Goal: Navigation & Orientation: Find specific page/section

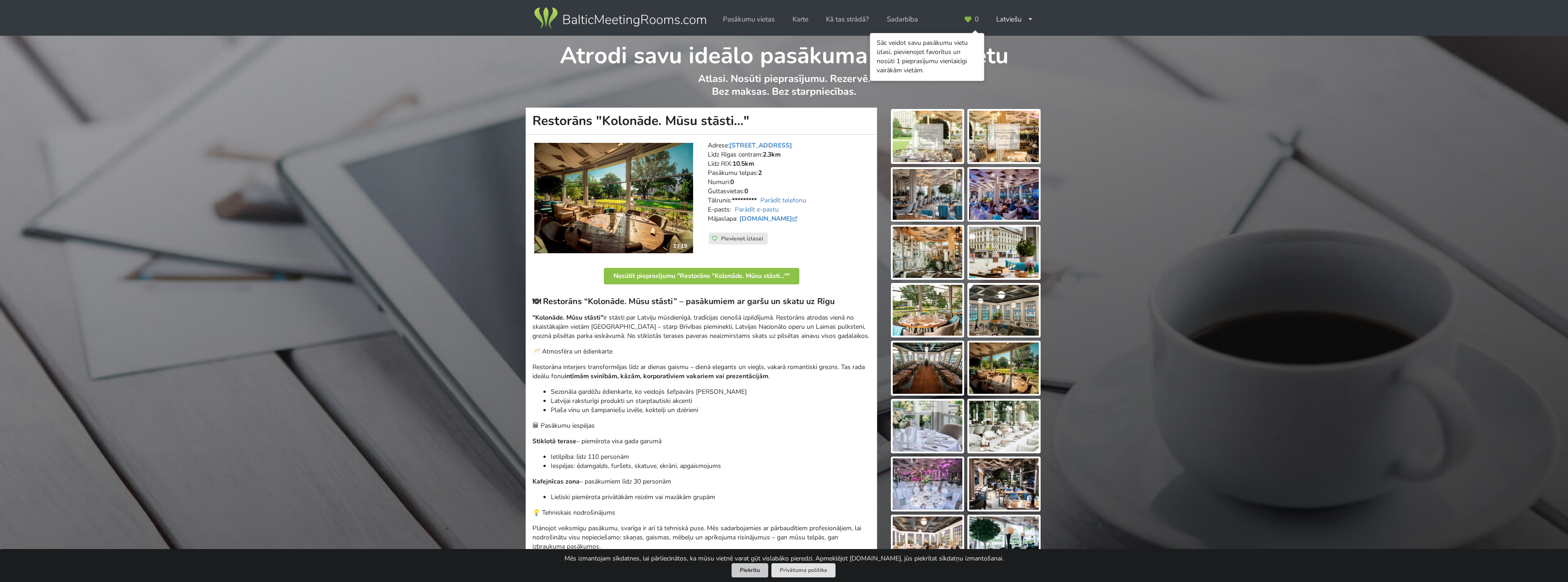
click at [749, 569] on button "Piekrītu" at bounding box center [750, 571] width 36 height 14
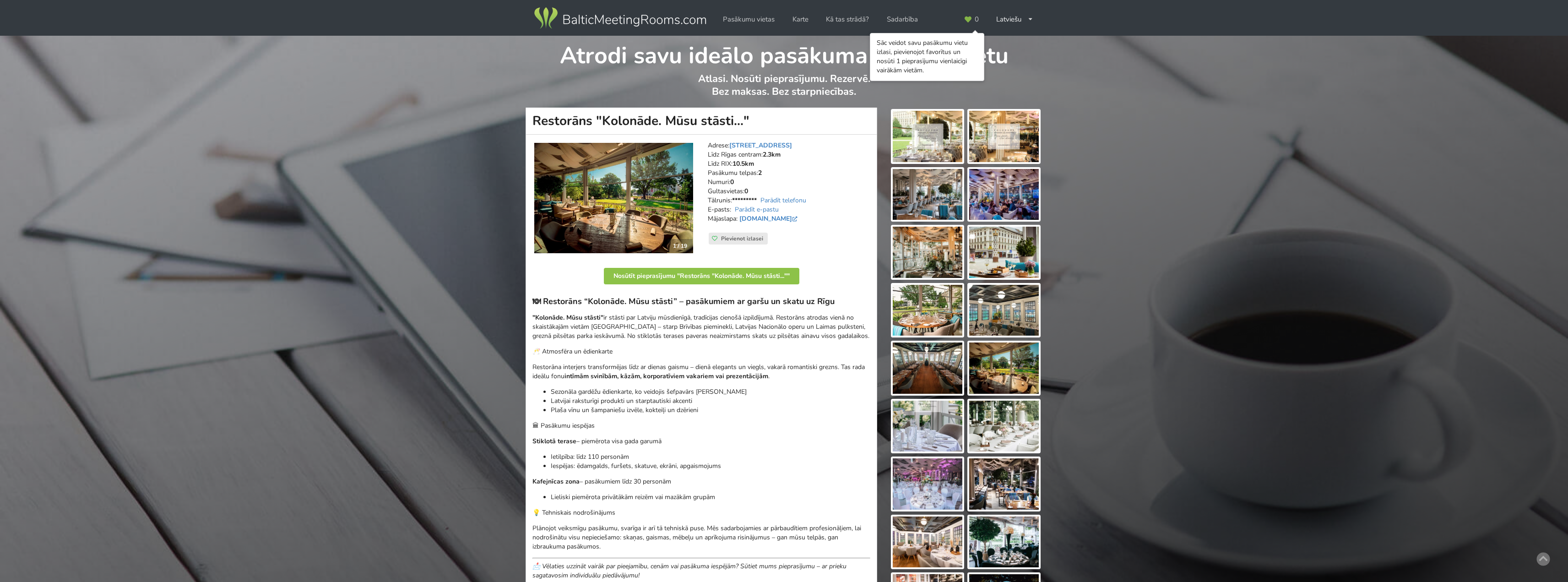
click at [1101, 146] on div "Atrodi savu ideālo pasākuma norises vietu Atlasi. Nosūti pieprasījumu. Rezervē.…" at bounding box center [784, 441] width 1568 height 811
click at [748, 17] on link "Pasākumu vietas" at bounding box center [749, 20] width 64 height 18
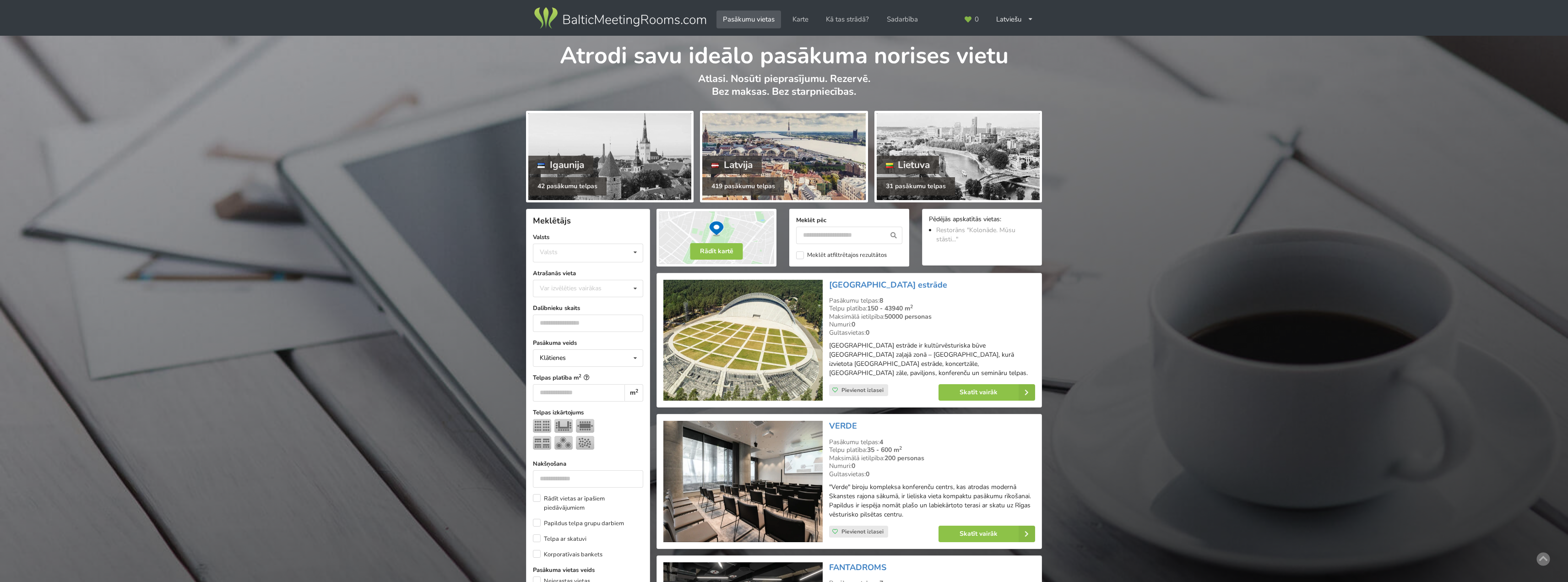
click at [760, 150] on div at bounding box center [784, 157] width 163 height 87
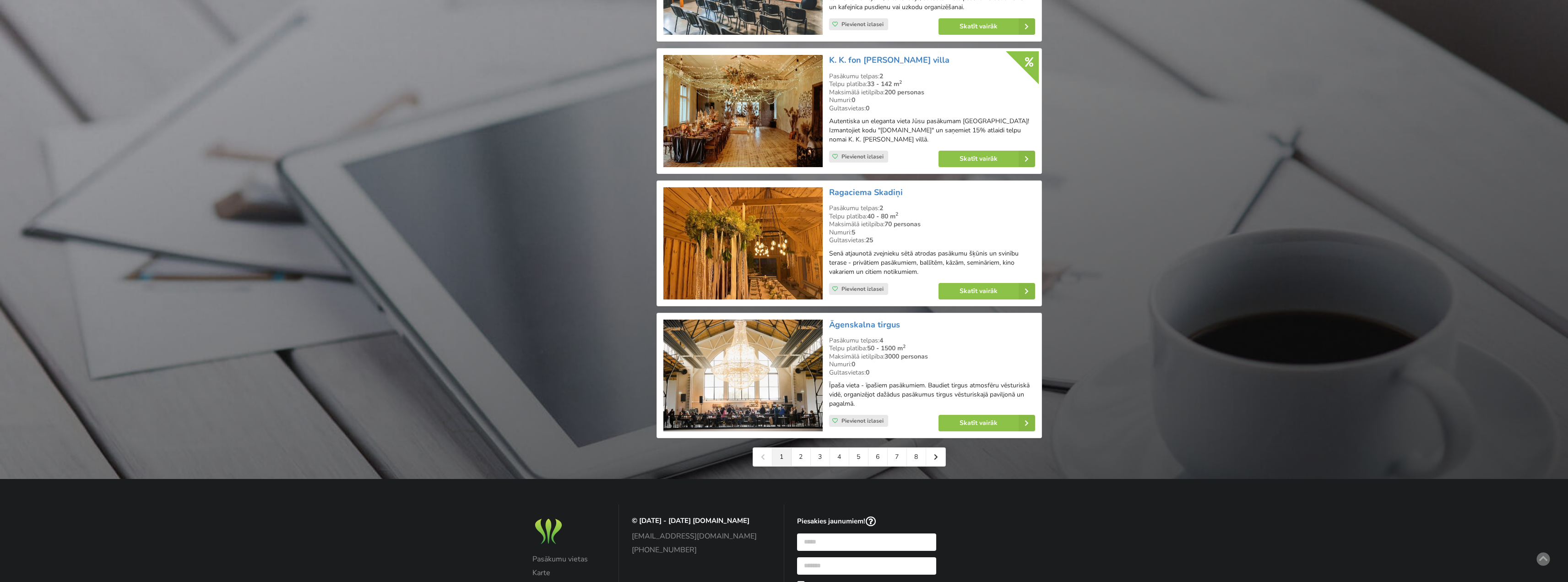
scroll to position [1878, 0]
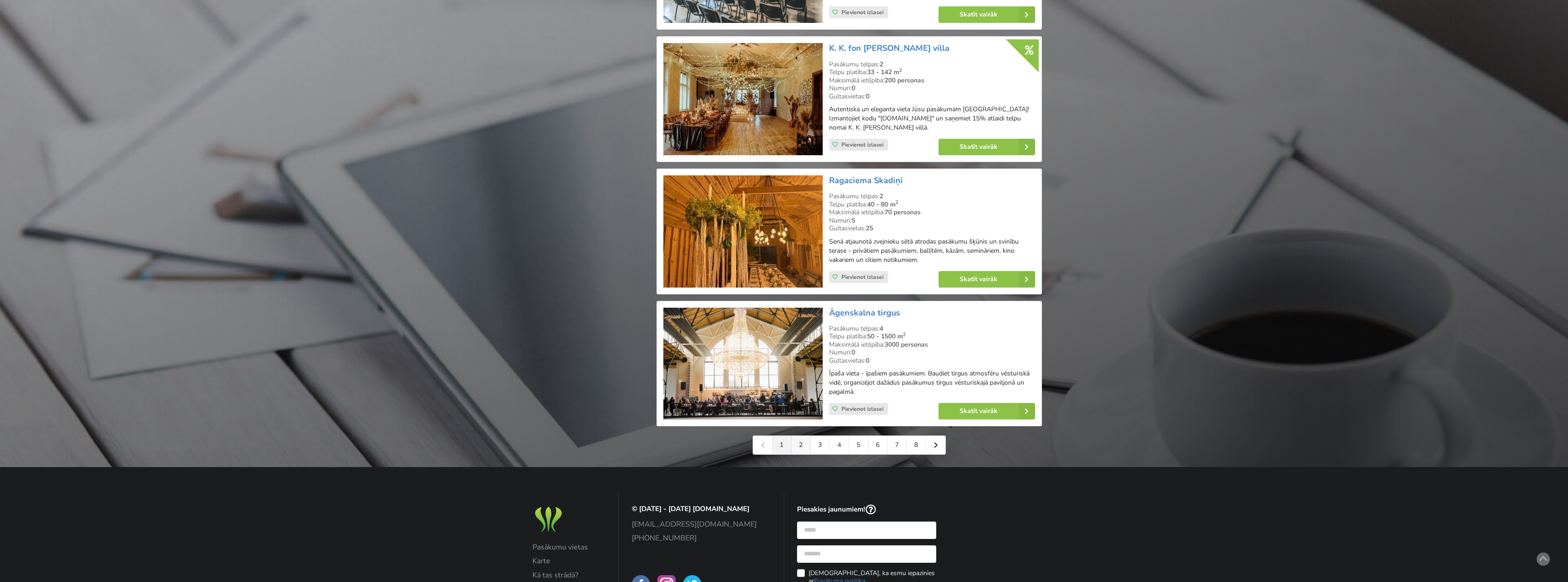
click at [801, 438] on link "2" at bounding box center [801, 446] width 20 height 18
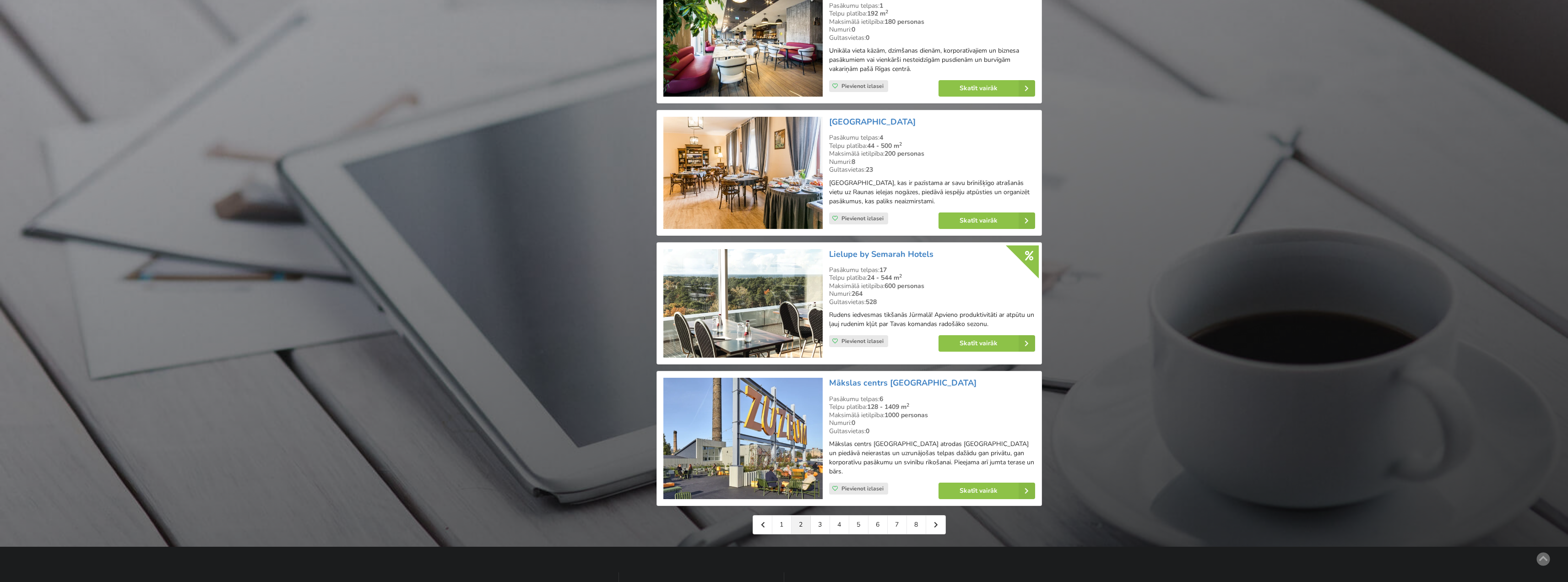
scroll to position [1787, 0]
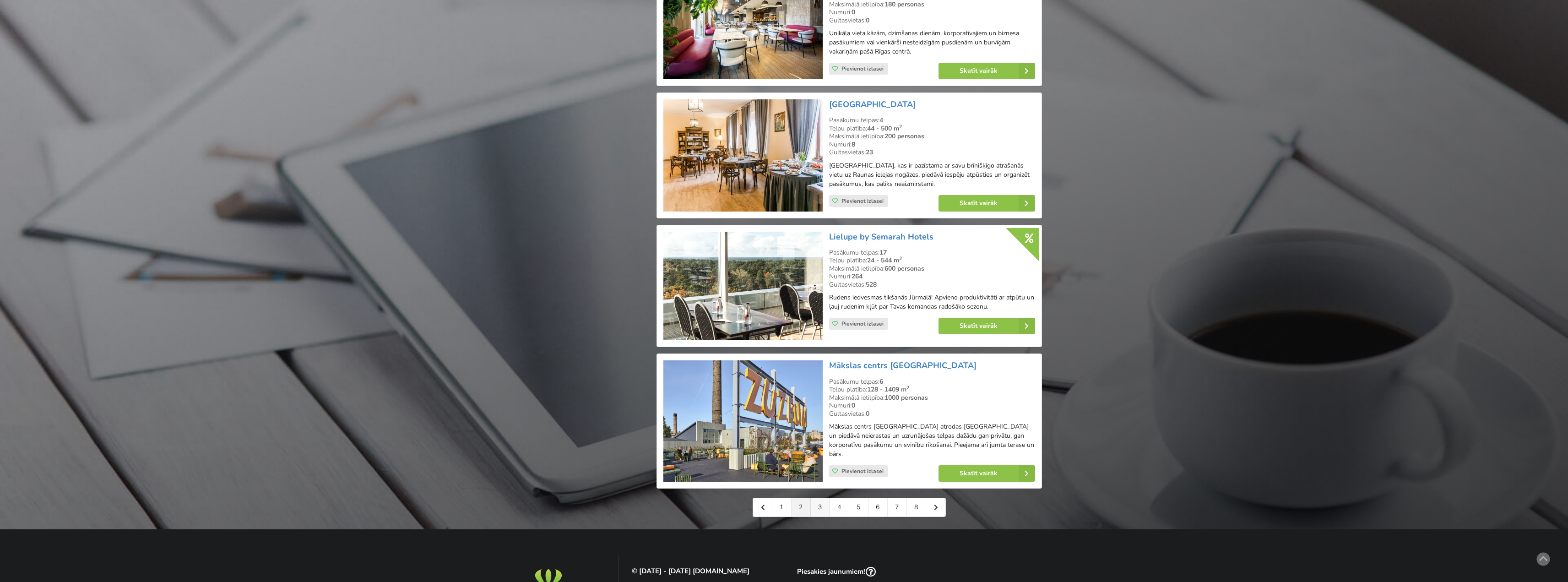
click at [821, 503] on link "3" at bounding box center [821, 508] width 20 height 18
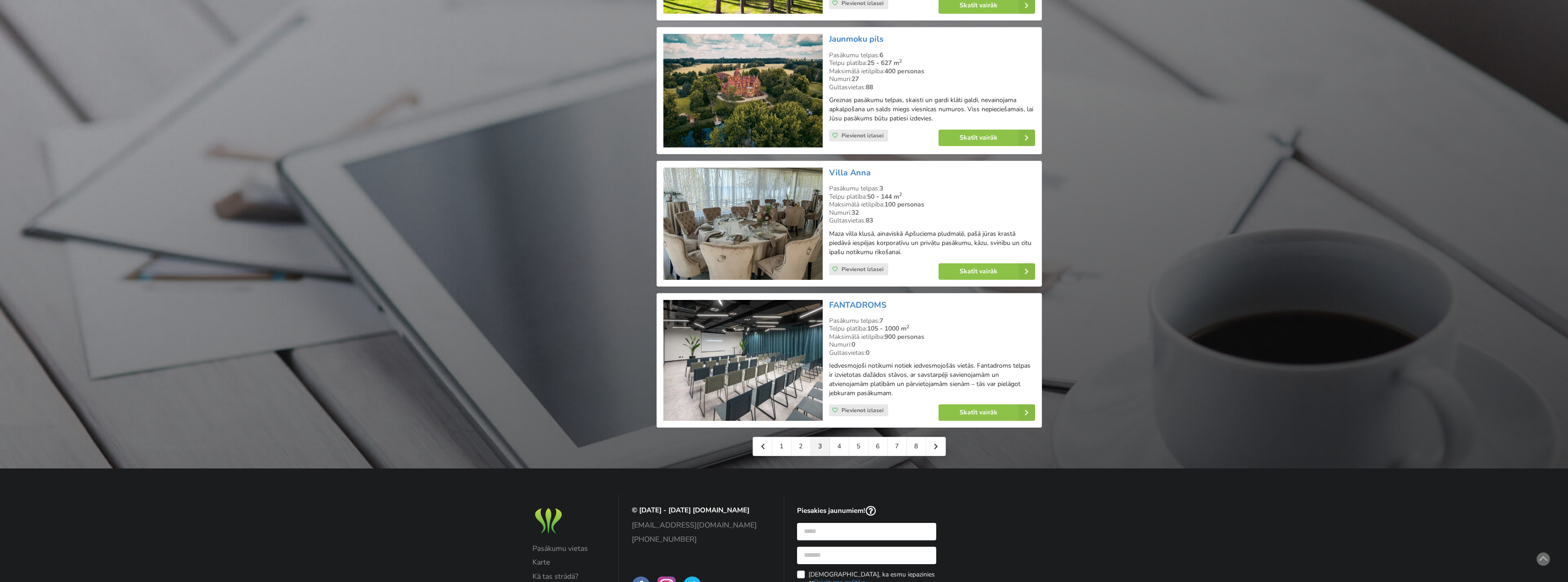
scroll to position [1833, 0]
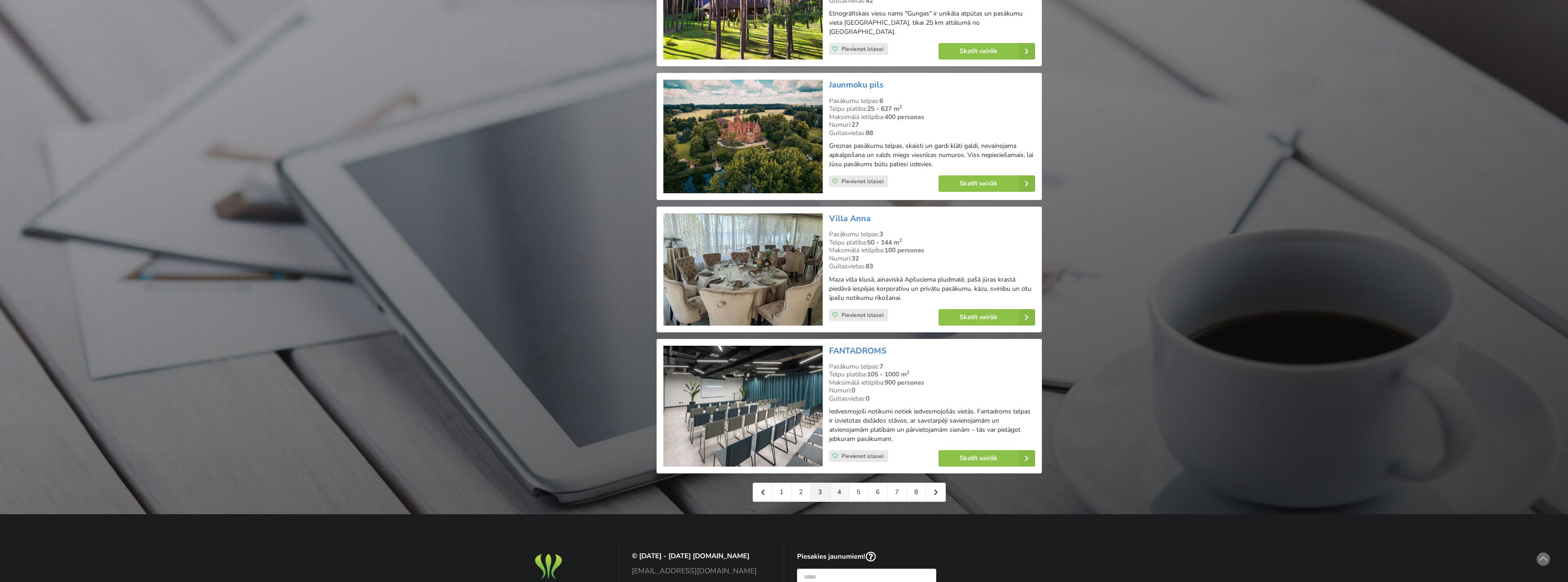
click at [838, 483] on link "4" at bounding box center [840, 492] width 20 height 18
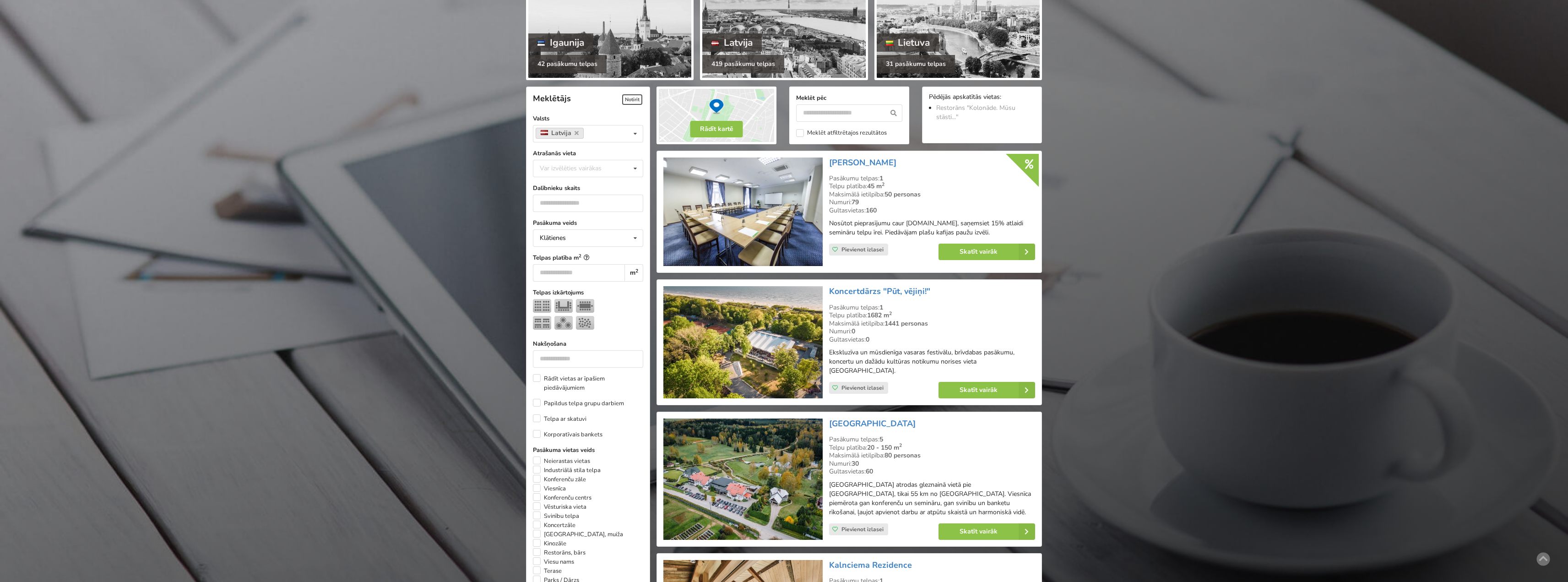
scroll to position [137, 0]
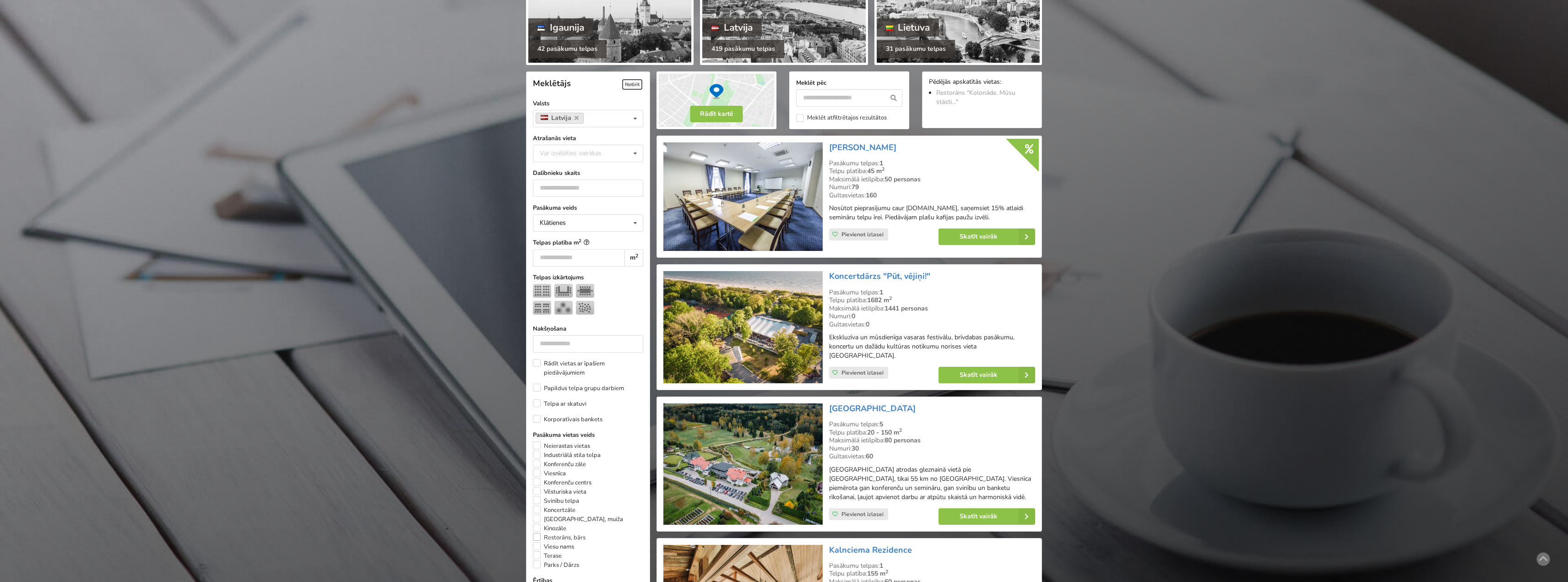
click at [536, 539] on label "Restorāns, bārs" at bounding box center [559, 537] width 52 height 9
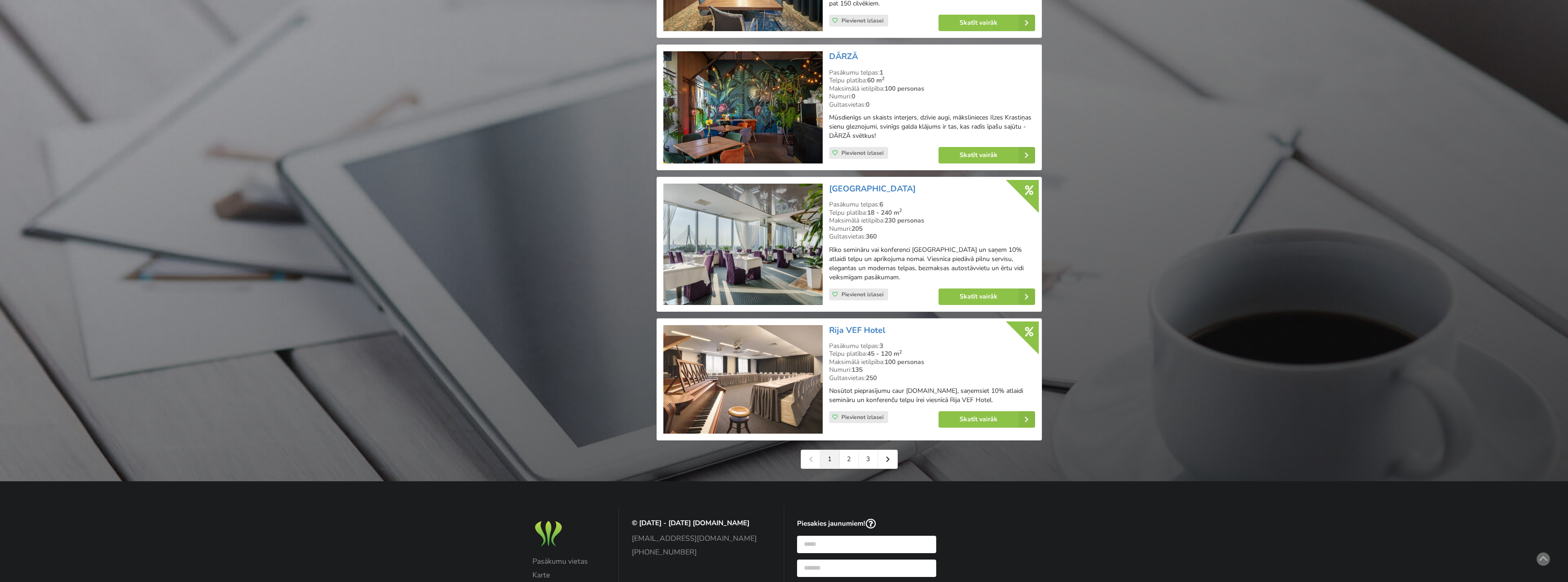
scroll to position [1855, 0]
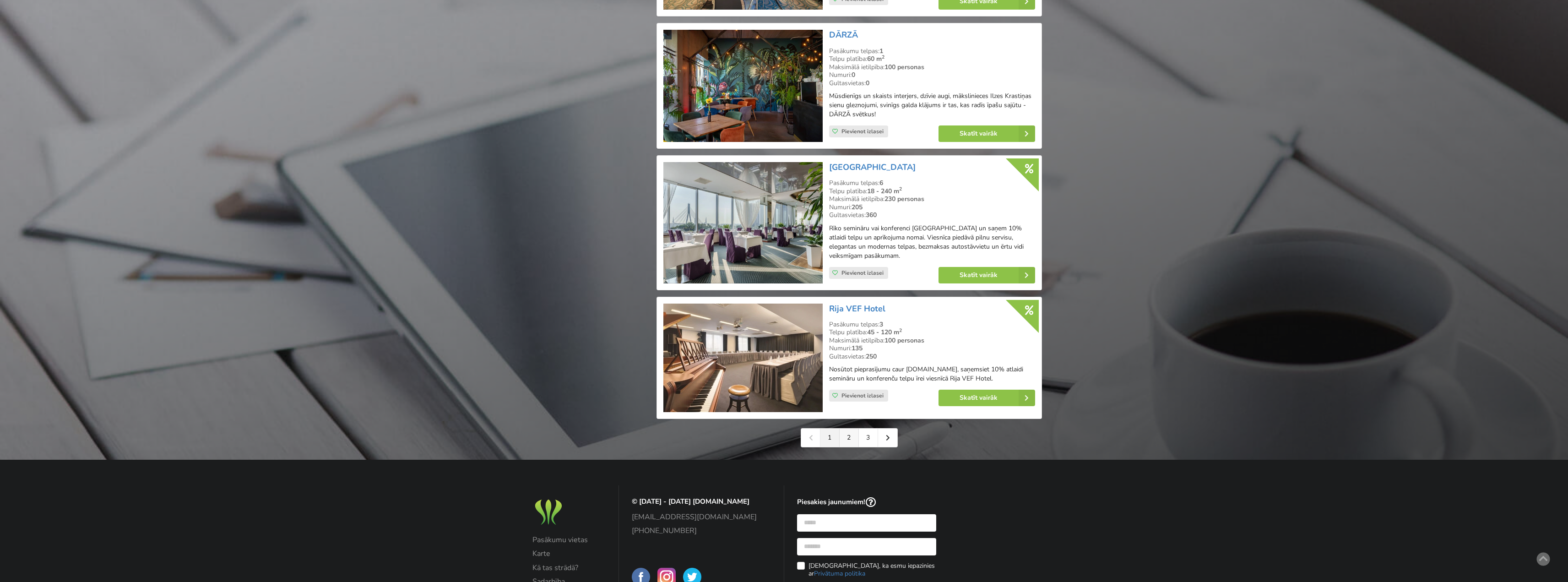
click at [849, 440] on link "2" at bounding box center [849, 438] width 20 height 18
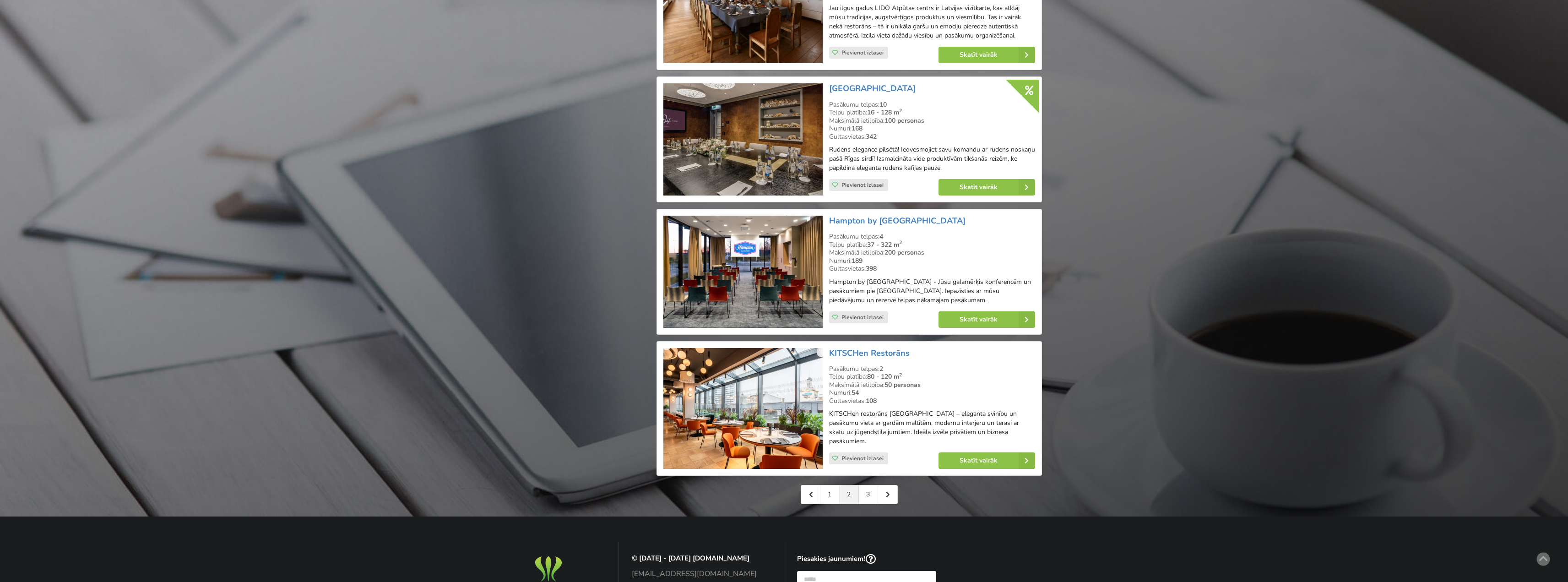
scroll to position [1833, 0]
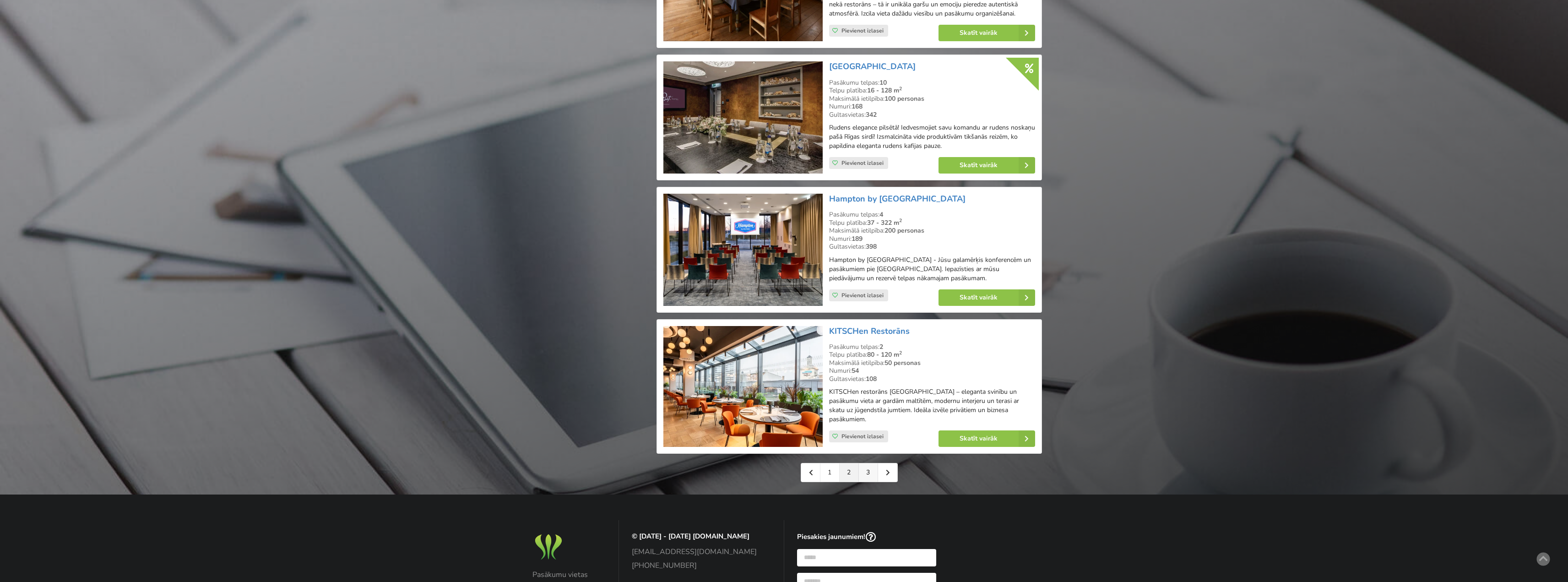
click at [865, 475] on link "3" at bounding box center [869, 473] width 20 height 18
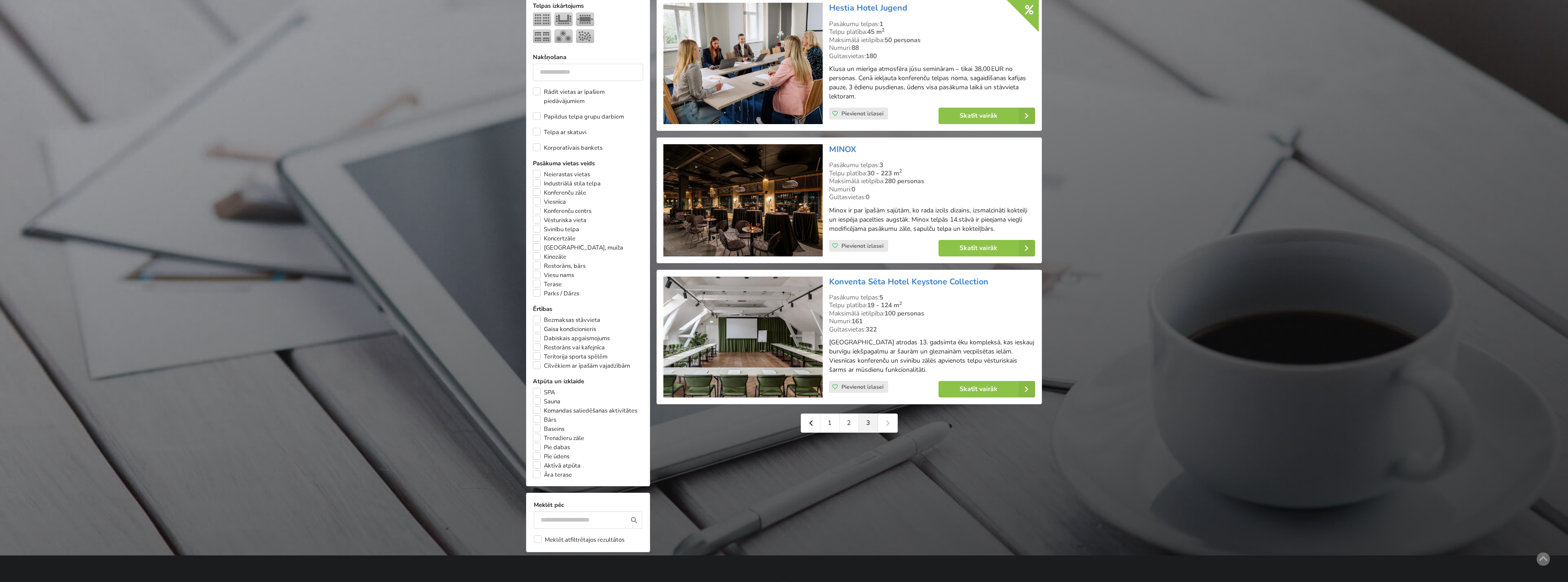
scroll to position [412, 0]
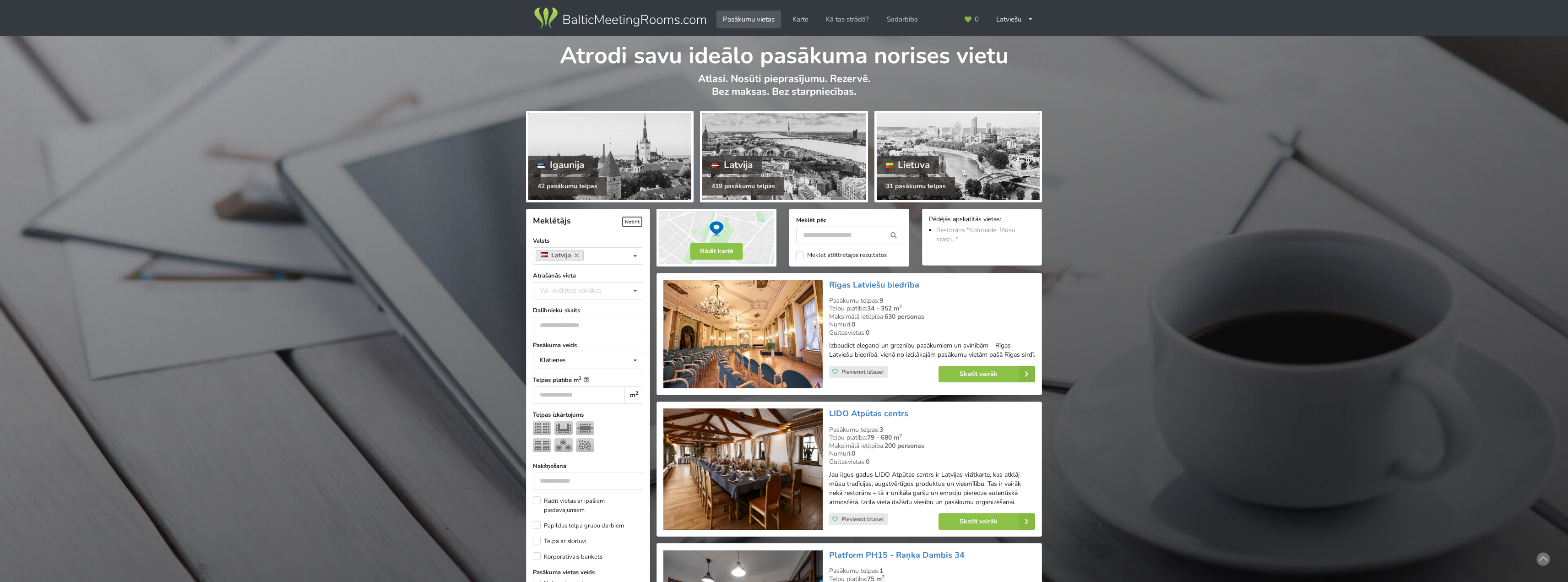
scroll to position [1787, 0]
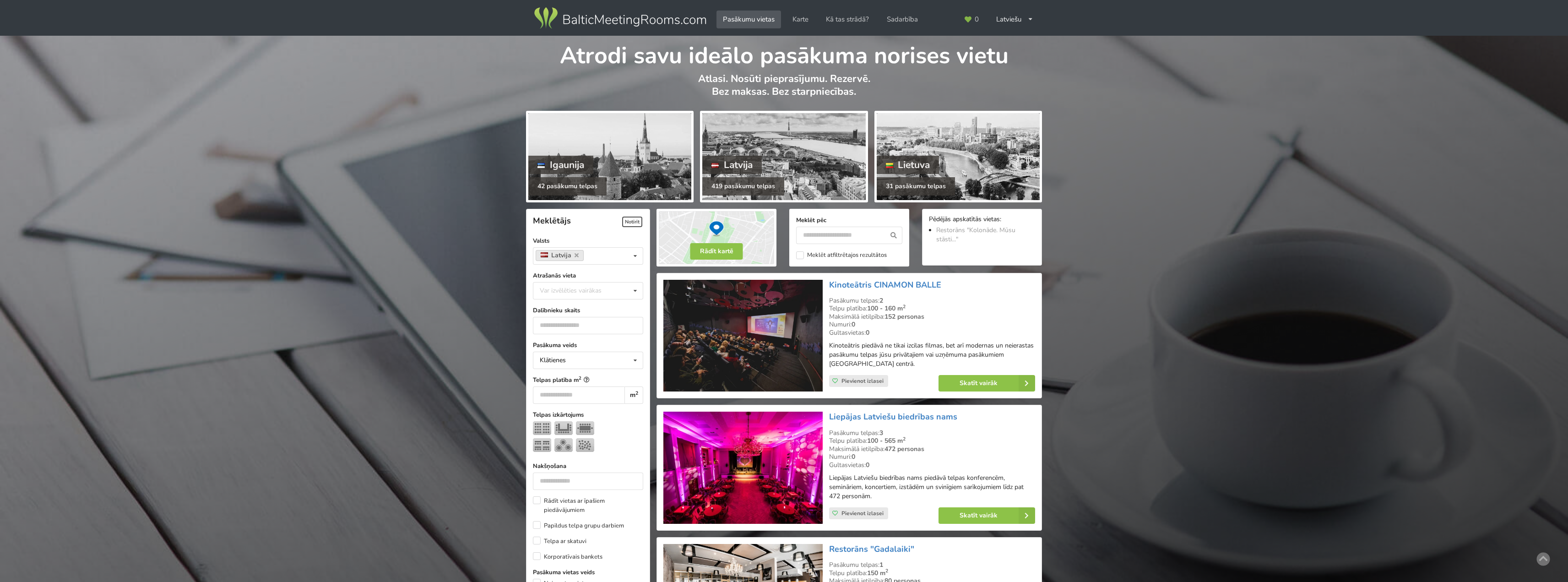
scroll to position [1878, 0]
